Goal: Book appointment/travel/reservation

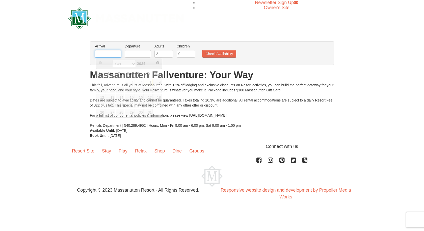
click at [108, 55] on input "text" at bounding box center [108, 54] width 26 height 8
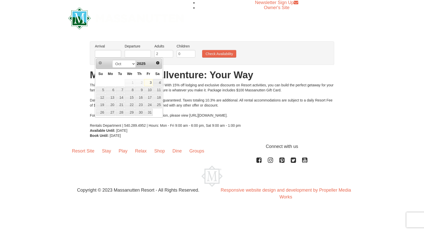
click at [149, 82] on link "3" at bounding box center [148, 82] width 9 height 7
type input "[DATE]"
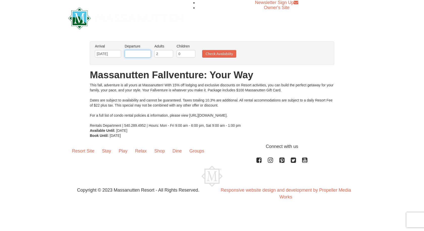
click at [138, 53] on input "text" at bounding box center [138, 54] width 26 height 8
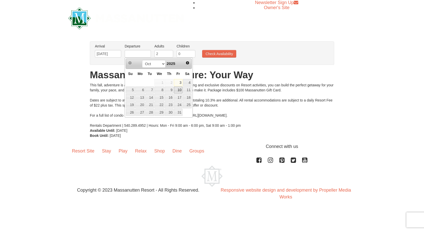
click at [176, 90] on link "10" at bounding box center [178, 90] width 9 height 7
type input "[DATE]"
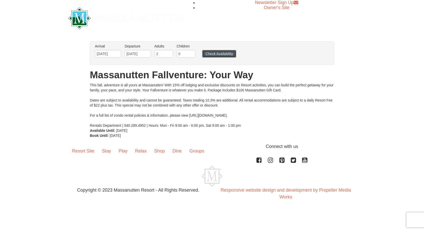
click at [222, 54] on button "Check Availability" at bounding box center [219, 54] width 34 height 8
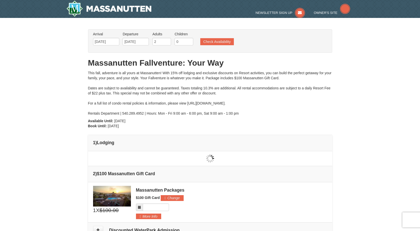
type input "[DATE]"
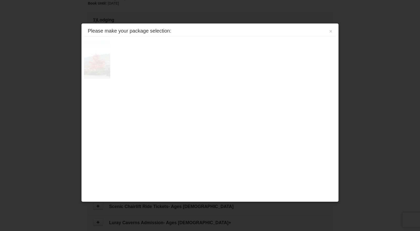
scroll to position [155, 0]
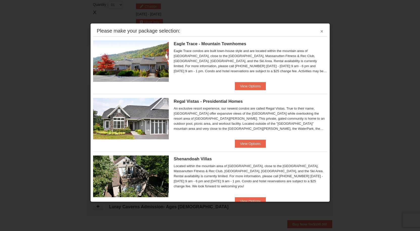
click at [321, 30] on button "×" at bounding box center [322, 31] width 3 height 5
